Goal: Information Seeking & Learning: Learn about a topic

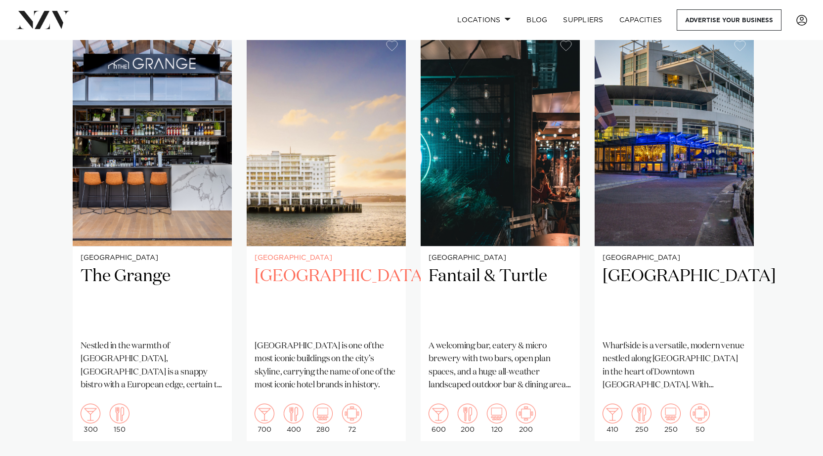
scroll to position [643, 0]
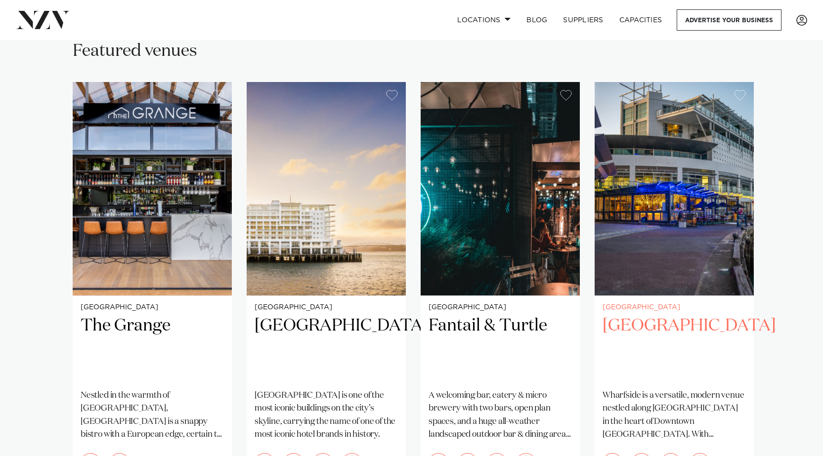
click at [633, 218] on img "4 / 4" at bounding box center [674, 189] width 159 height 214
